Goal: Transaction & Acquisition: Purchase product/service

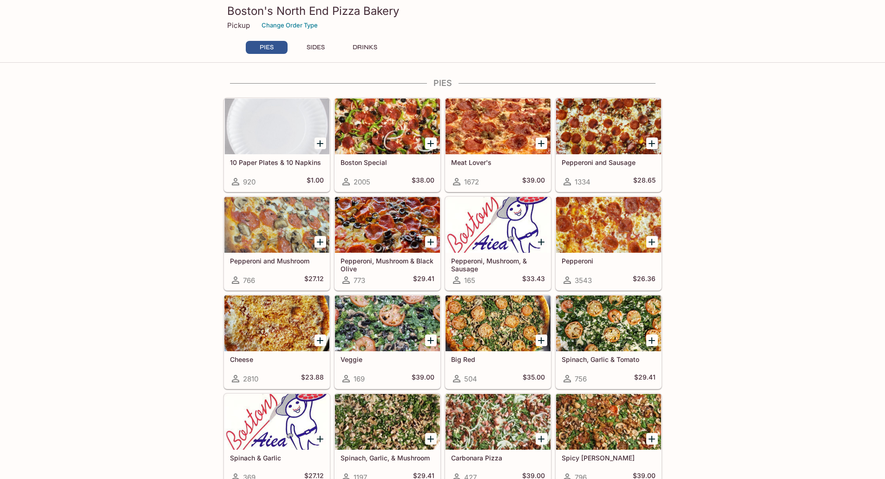
click at [429, 142] on icon "Add Boston Special" at bounding box center [430, 143] width 11 height 11
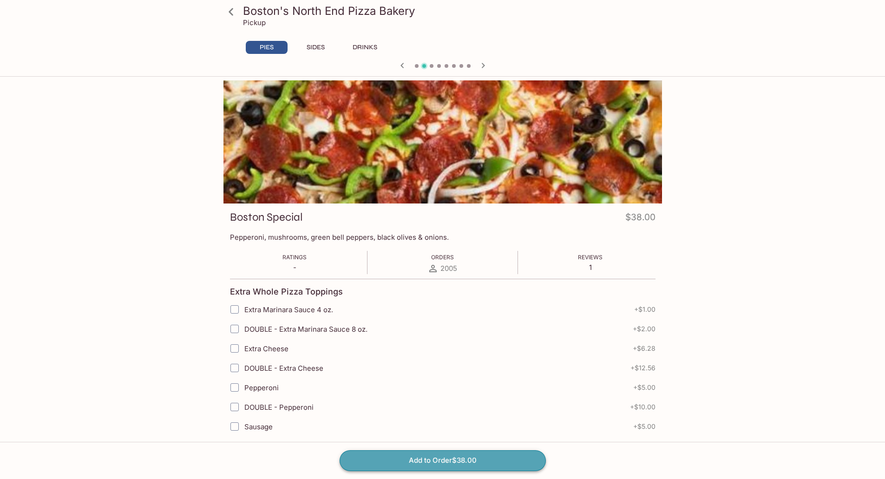
click at [444, 457] on button "Add to Order $38.00" at bounding box center [442, 460] width 206 height 20
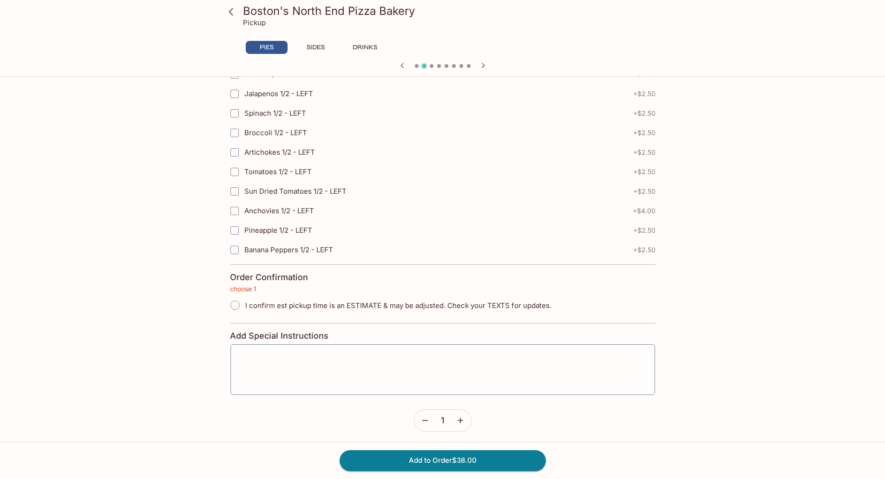
scroll to position [1987, 0]
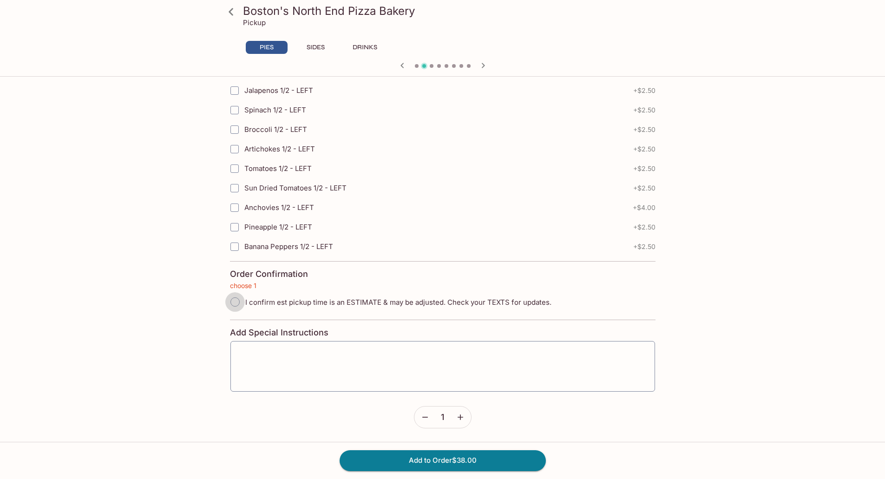
click at [235, 300] on input "I confirm est pickup time is an ESTIMATE & may be adjusted. Check your TEXTS fo…" at bounding box center [235, 302] width 20 height 20
radio input "true"
click at [344, 351] on textarea at bounding box center [442, 366] width 411 height 35
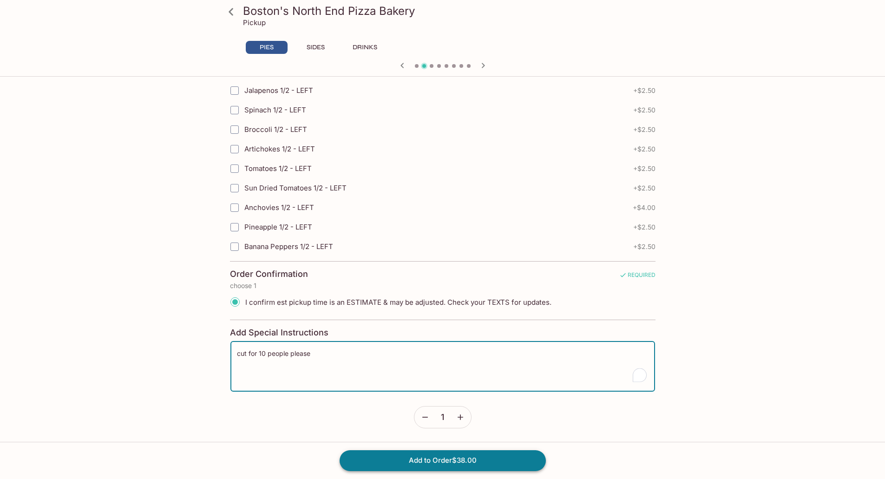
type textarea "cut for 10 people please"
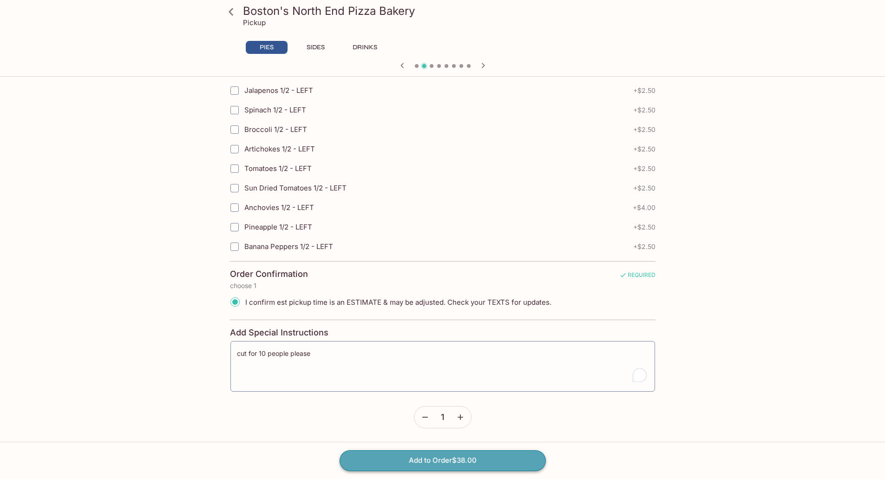
click at [431, 456] on button "Add to Order $38.00" at bounding box center [442, 460] width 206 height 20
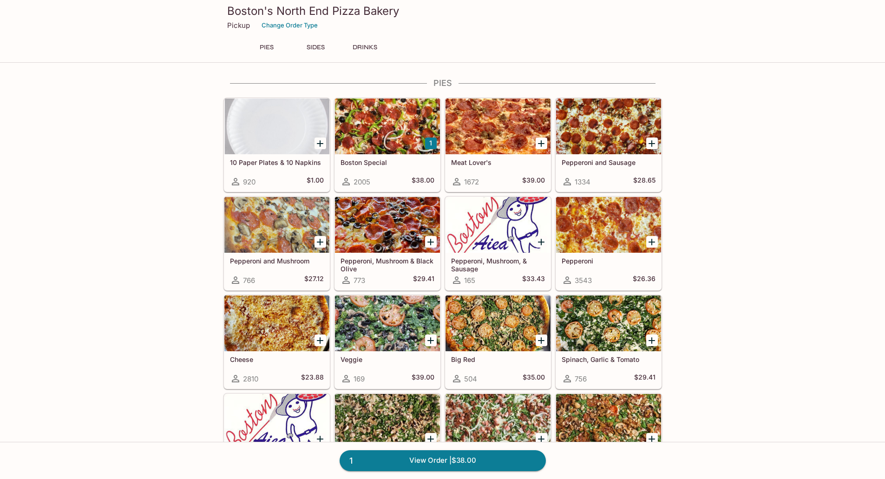
click at [315, 46] on button "SIDES" at bounding box center [316, 47] width 42 height 13
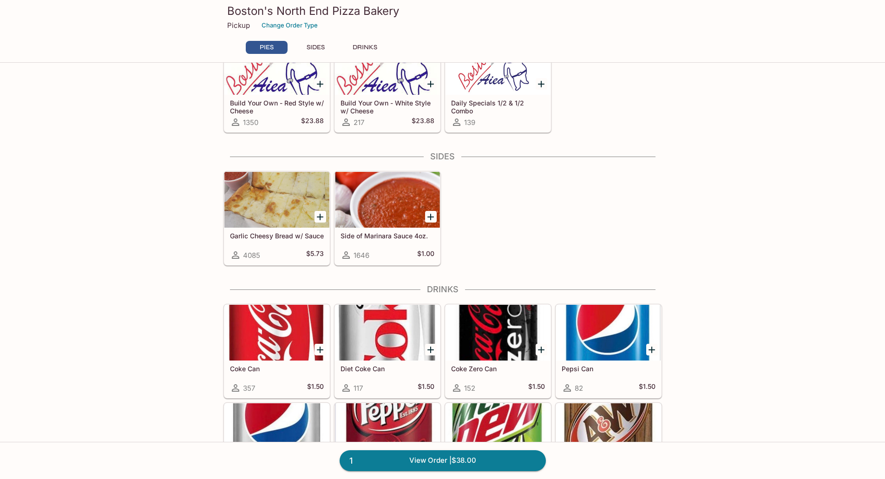
scroll to position [433, 0]
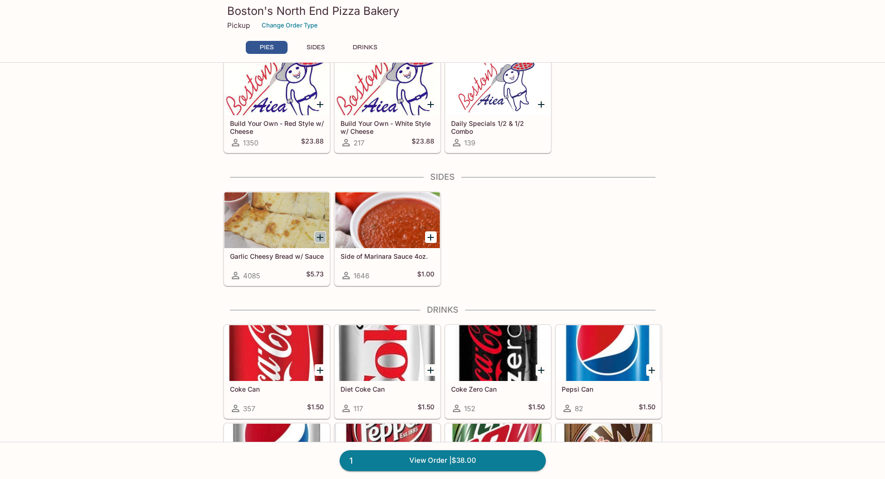
click at [316, 236] on icon "Add Garlic Cheesy Bread w/ Sauce" at bounding box center [319, 237] width 11 height 11
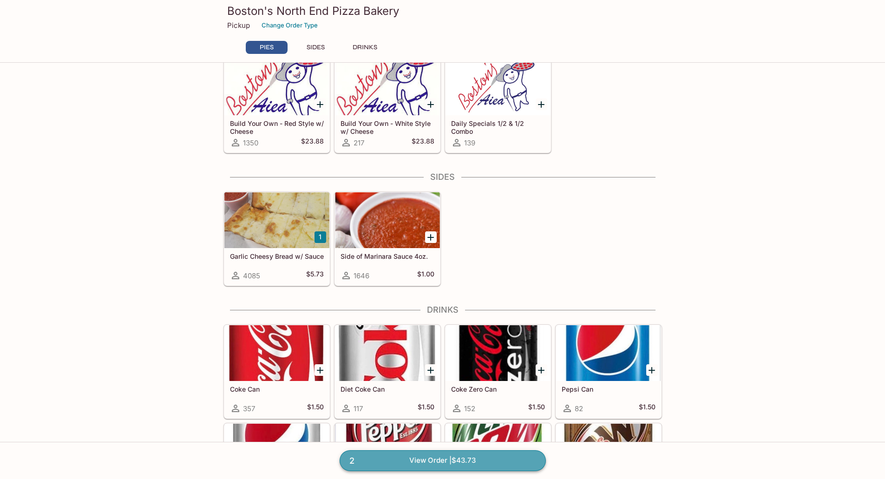
click at [446, 461] on link "2 View Order | $43.73" at bounding box center [442, 460] width 206 height 20
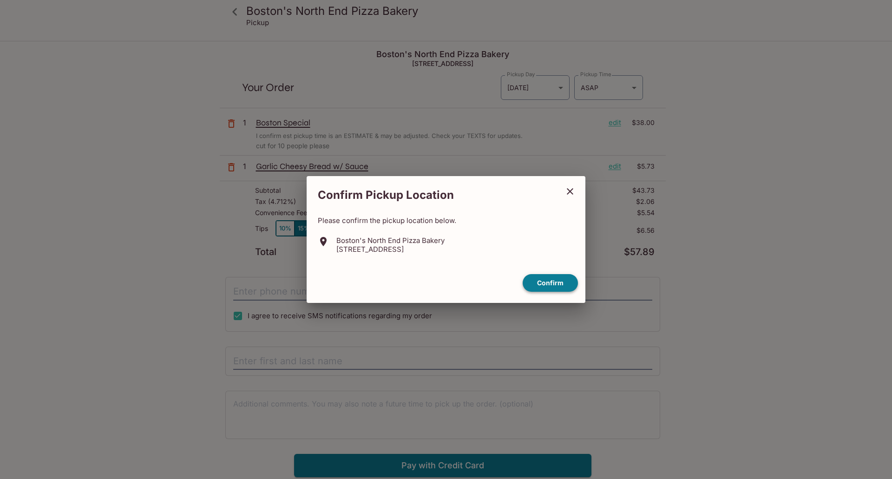
click at [547, 281] on button "Confirm" at bounding box center [549, 283] width 55 height 18
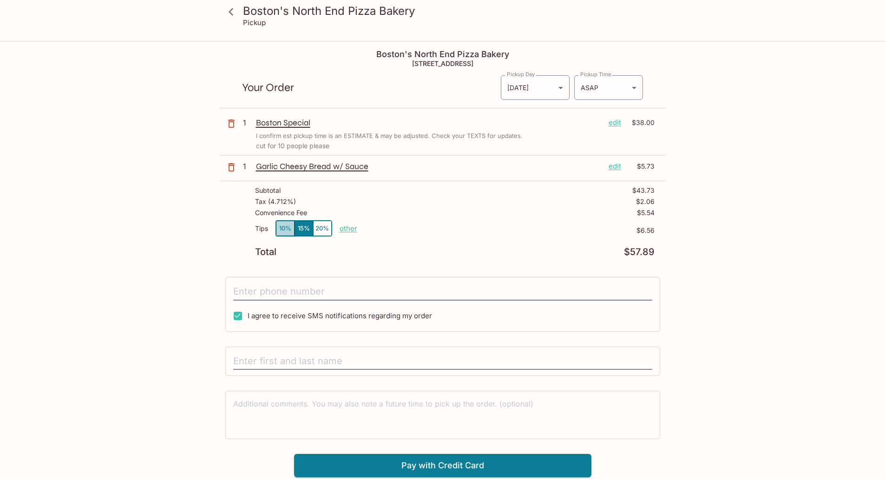
click at [285, 229] on button "10%" at bounding box center [285, 228] width 19 height 15
click at [325, 294] on input "tel" at bounding box center [442, 292] width 419 height 18
type input "[PHONE_NUMBER]"
click at [332, 356] on input "text" at bounding box center [442, 361] width 419 height 18
type input "[PERSON_NAME]"
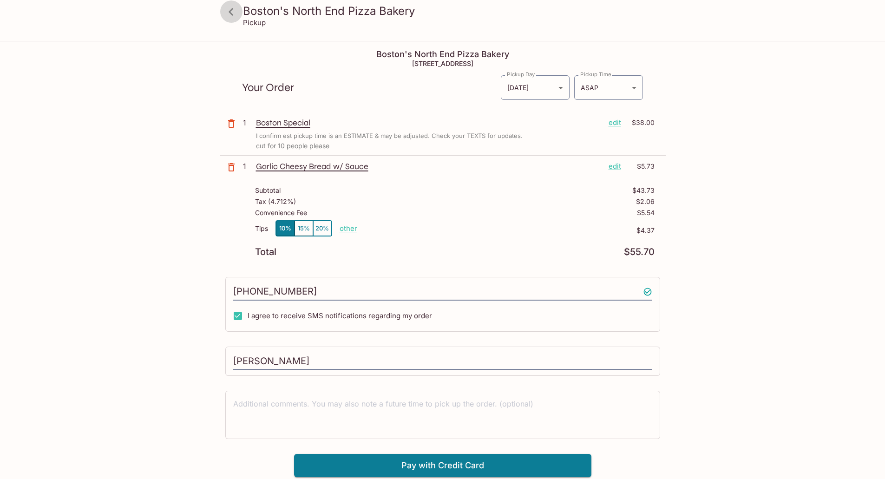
click at [231, 8] on icon at bounding box center [231, 12] width 16 height 16
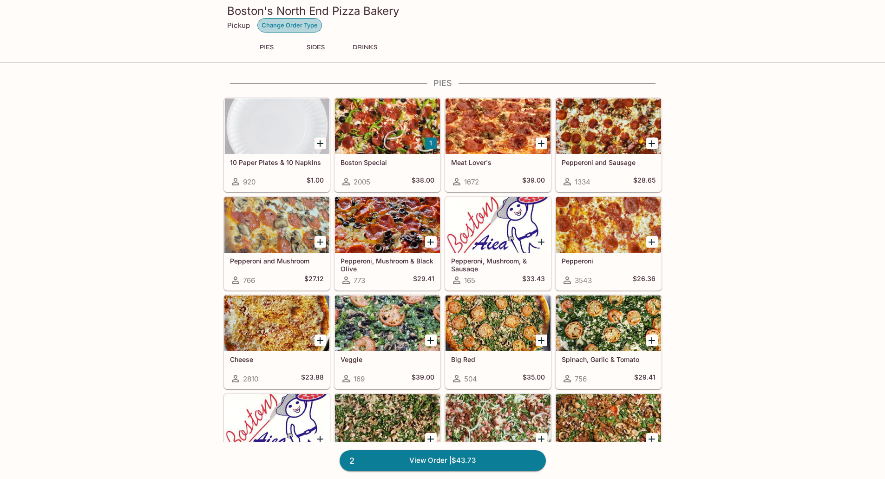
click at [306, 26] on button "Change Order Type" at bounding box center [289, 25] width 65 height 14
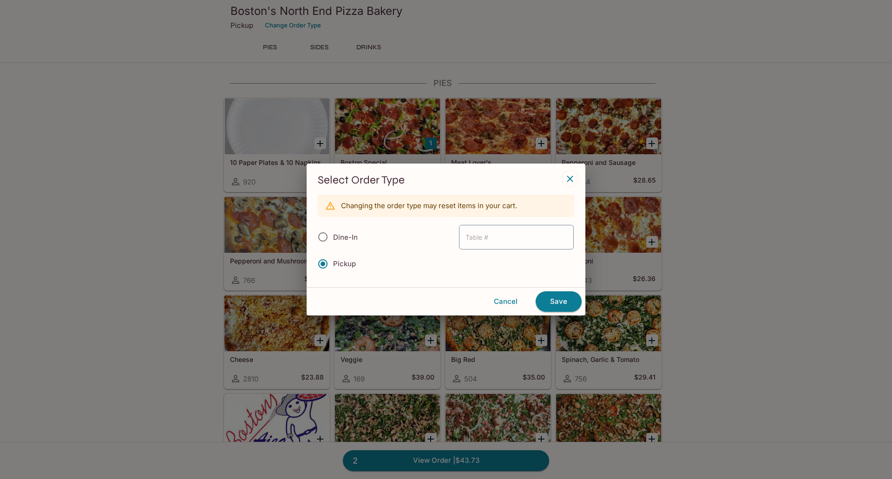
click at [323, 236] on input "Dine-In" at bounding box center [323, 237] width 20 height 20
radio input "true"
click at [547, 295] on button "Save" at bounding box center [558, 301] width 46 height 20
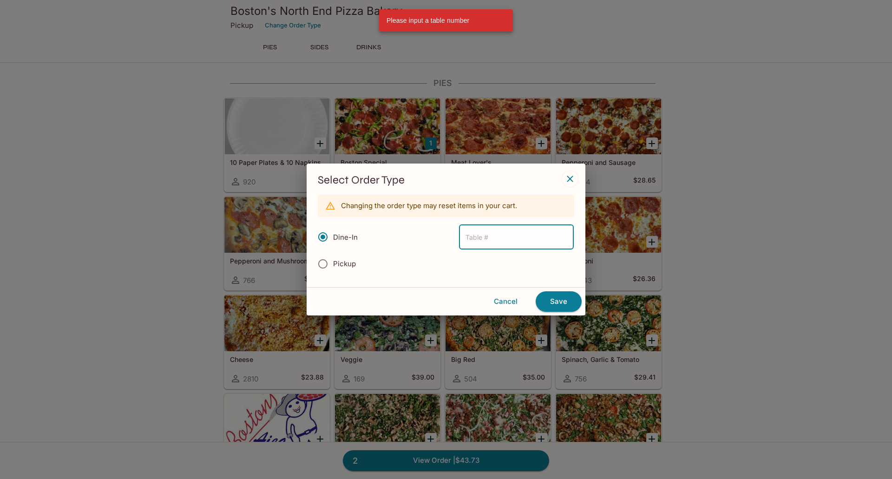
click at [569, 175] on icon "button" at bounding box center [569, 178] width 11 height 11
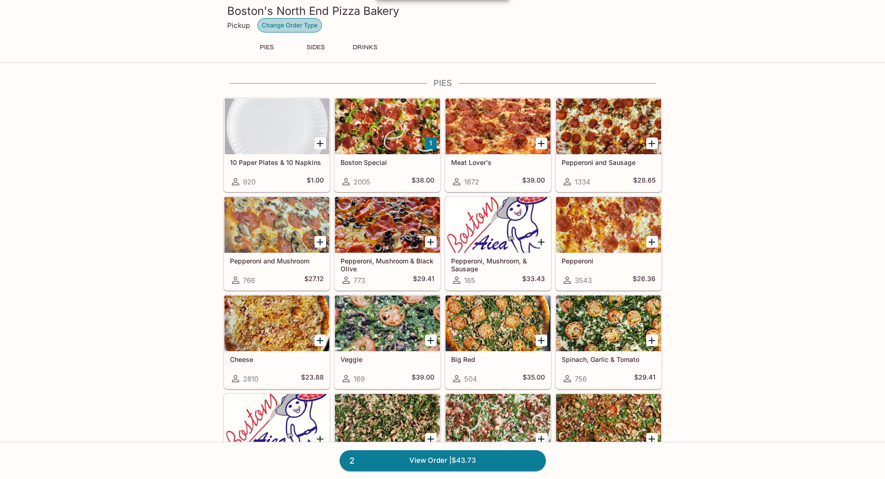
click at [284, 26] on button "Change Order Type" at bounding box center [289, 25] width 65 height 14
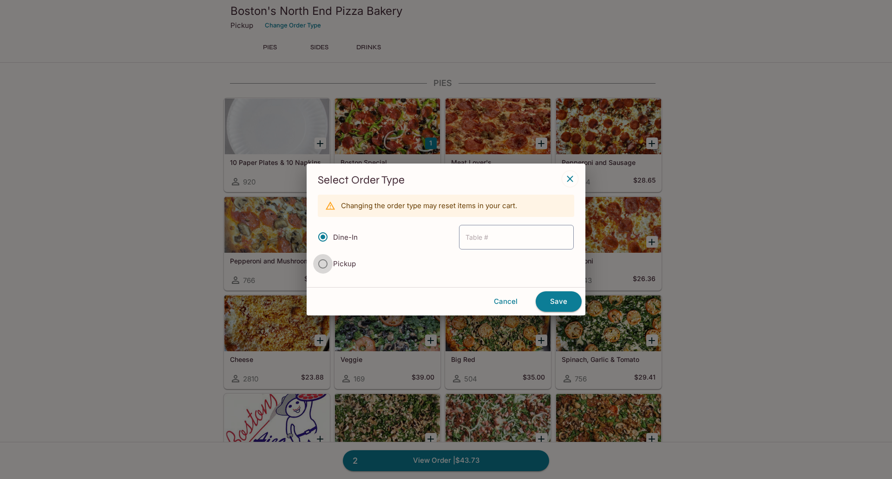
click at [323, 265] on input "Pickup" at bounding box center [323, 264] width 20 height 20
radio input "true"
click at [549, 299] on button "Save" at bounding box center [558, 301] width 46 height 20
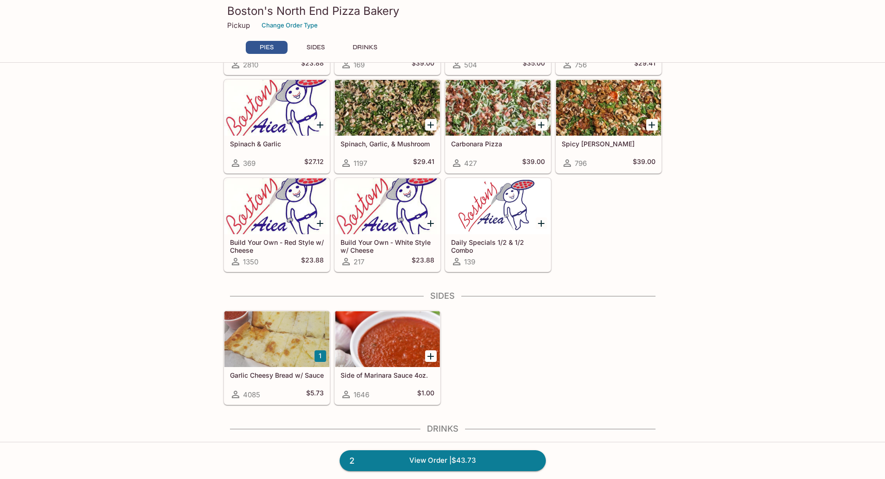
scroll to position [325, 0]
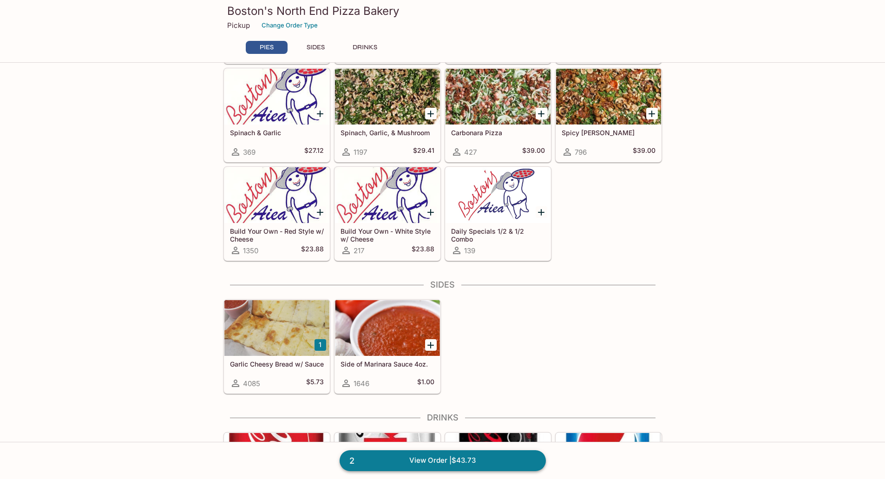
click at [429, 457] on link "2 View Order | $43.73" at bounding box center [442, 460] width 206 height 20
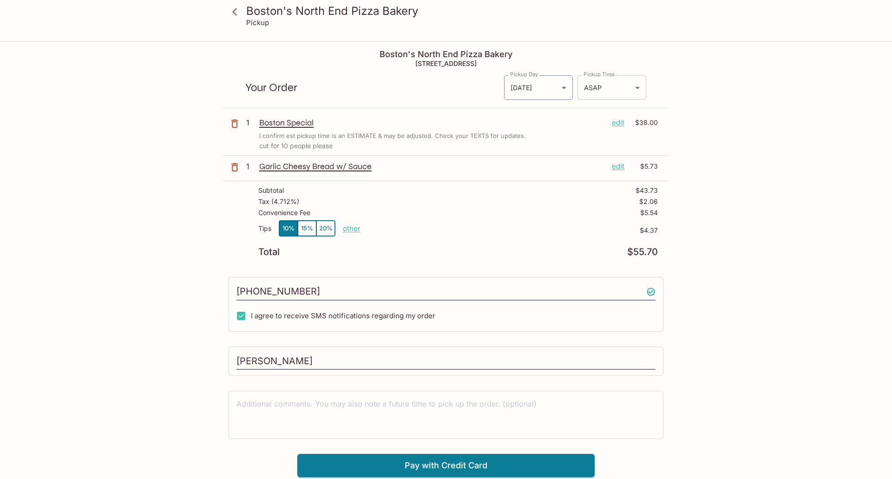
click at [629, 89] on body "Boston's North End Pizza Bakery Pickup Boston's North End Pizza Bakery [STREET_…" at bounding box center [446, 281] width 892 height 479
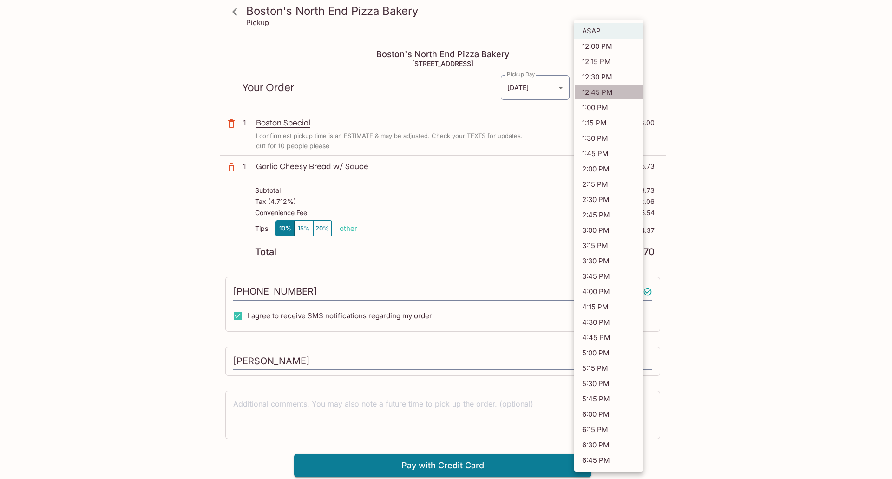
click at [593, 91] on li "12:45 PM" at bounding box center [608, 92] width 69 height 15
type input "[DATE]T22:45:01.000000Z"
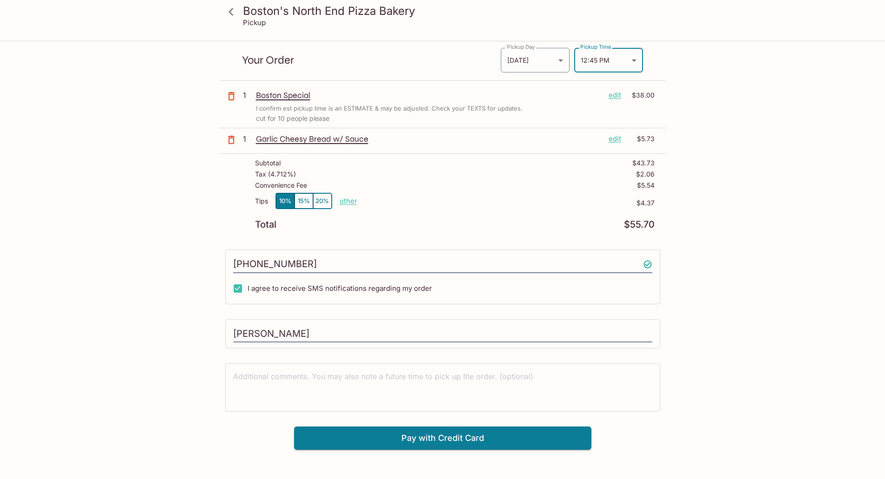
scroll to position [42, 0]
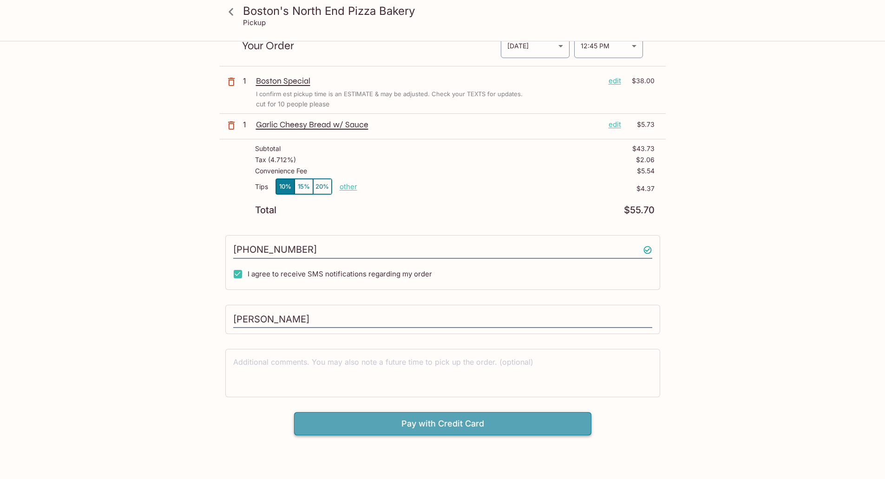
click at [424, 416] on button "Pay with Credit Card" at bounding box center [442, 423] width 297 height 23
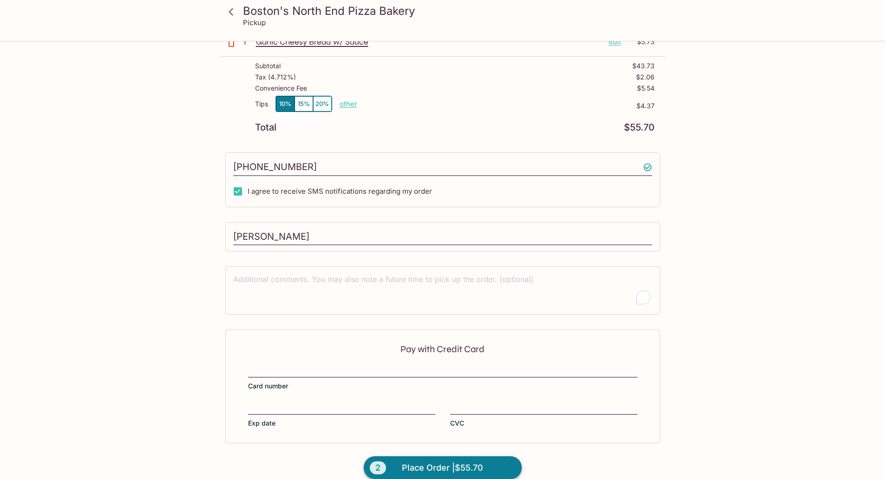
scroll to position [137, 0]
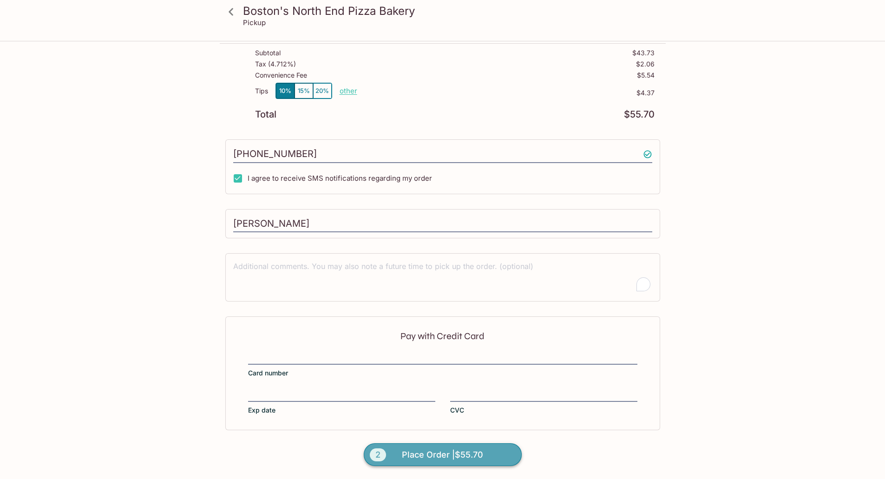
click at [420, 451] on span "Place Order | $55.70" at bounding box center [442, 454] width 81 height 15
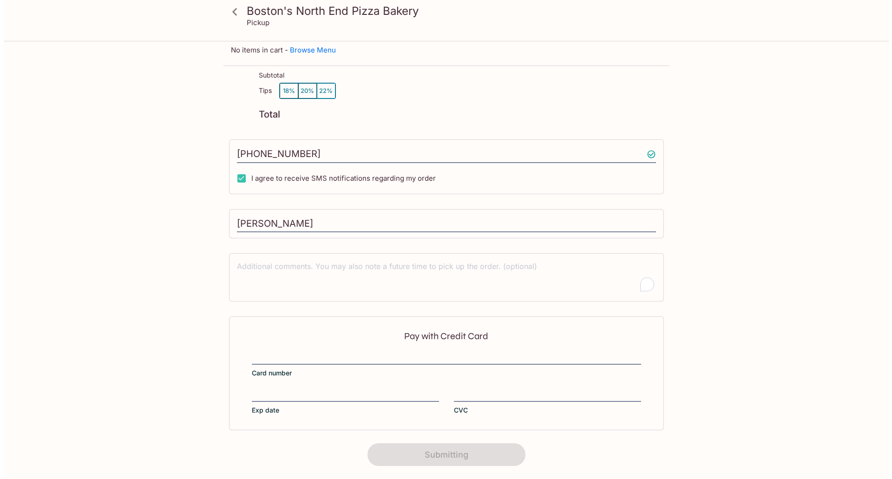
scroll to position [78, 0]
